Goal: Task Accomplishment & Management: Complete application form

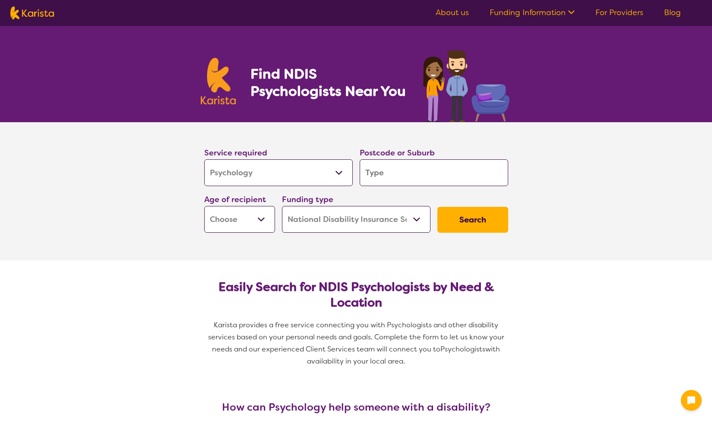
select select "Psychology"
select select "NDIS"
select select "Psychology"
select select "NDIS"
click at [464, 178] on input "search" at bounding box center [434, 172] width 149 height 27
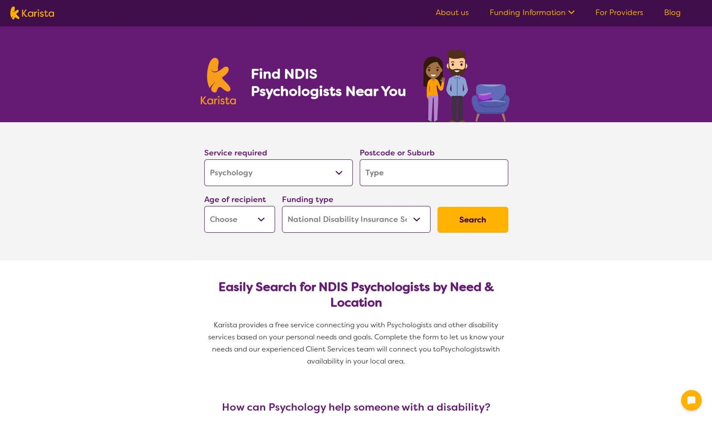
type input "n"
type input "ne"
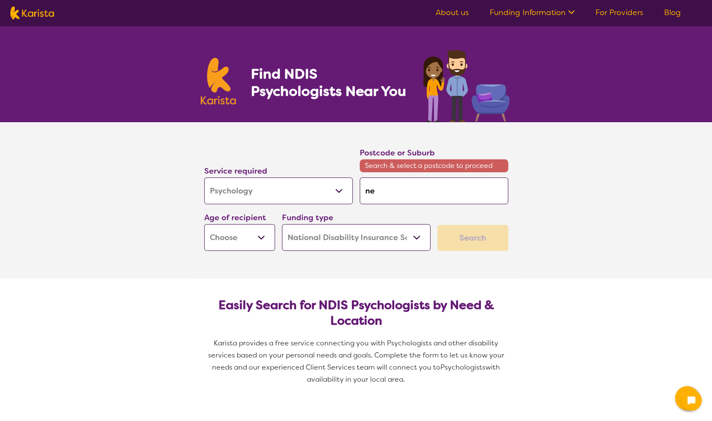
type input "new"
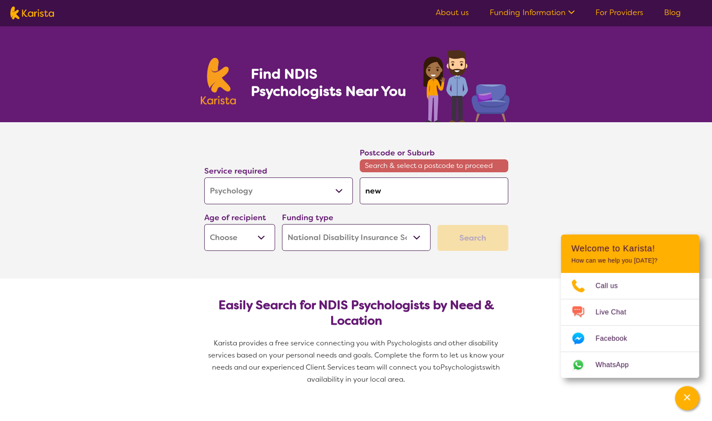
type input "newt"
type input "newto"
type input "newtow"
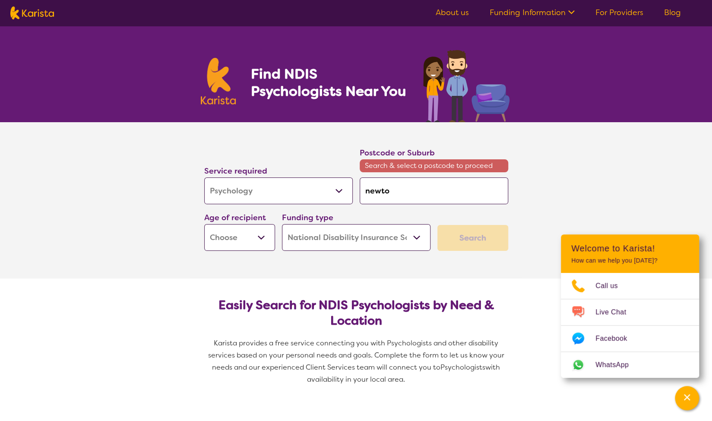
type input "newtow"
type input "newtown"
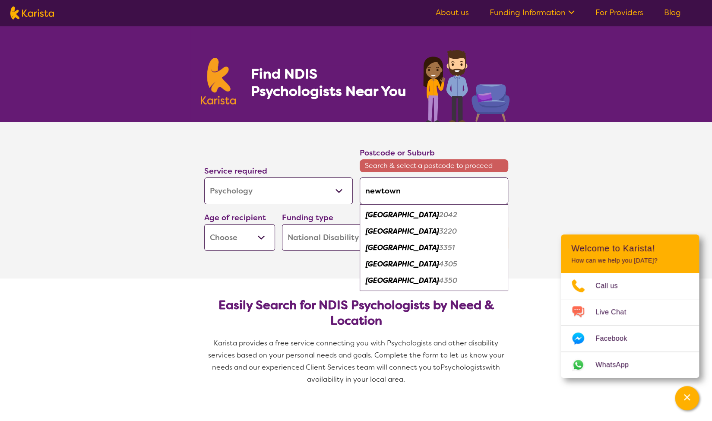
click at [452, 214] on div "Newtown 2042" at bounding box center [434, 215] width 140 height 16
type input "2042"
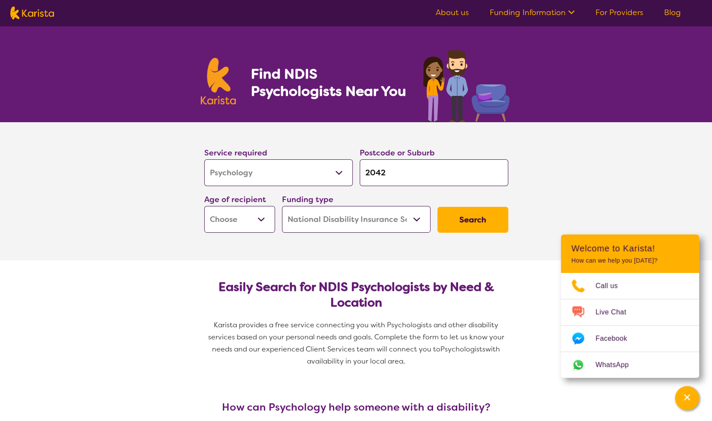
click at [258, 220] on select "Early Childhood - 0 to 9 Child - 10 to 11 Adolescent - 12 to 17 Adult - 18 to 6…" at bounding box center [239, 219] width 71 height 27
select select "AD"
click at [204, 206] on select "Early Childhood - 0 to 9 Child - 10 to 11 Adolescent - 12 to 17 Adult - 18 to 6…" at bounding box center [239, 219] width 71 height 27
select select "AD"
click at [489, 223] on button "Search" at bounding box center [473, 220] width 71 height 26
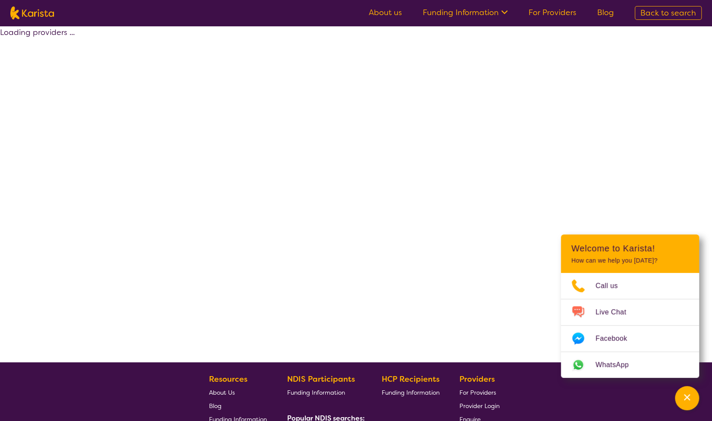
select select "by_score"
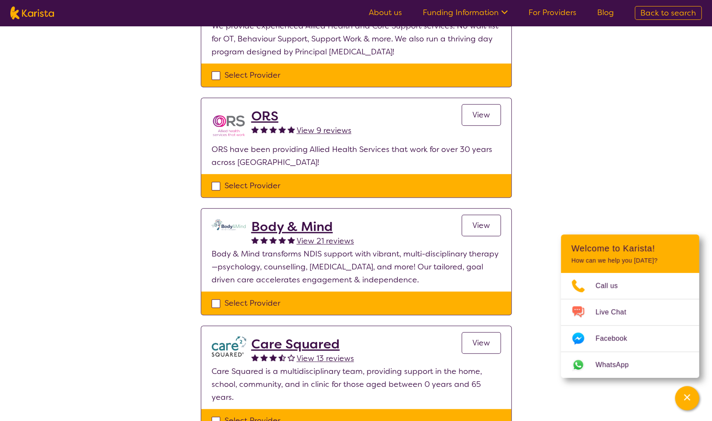
scroll to position [279, 0]
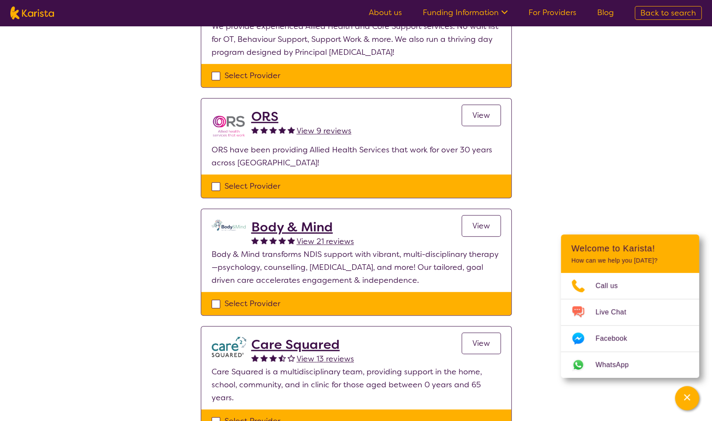
click at [486, 226] on span "View" at bounding box center [482, 226] width 18 height 10
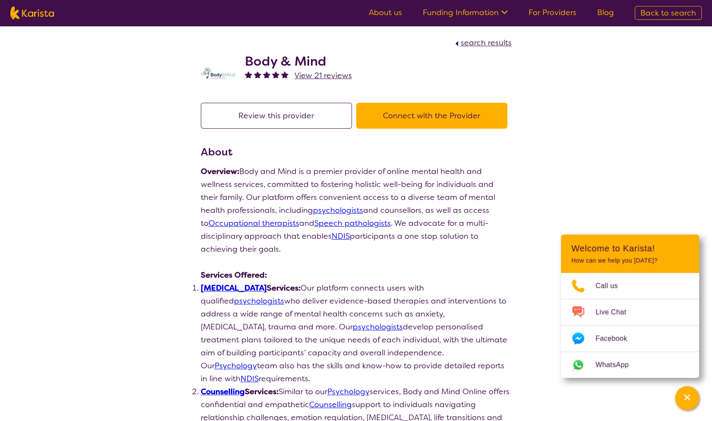
click at [421, 114] on button "Connect with the Provider" at bounding box center [431, 116] width 151 height 26
